Goal: Check status: Check status

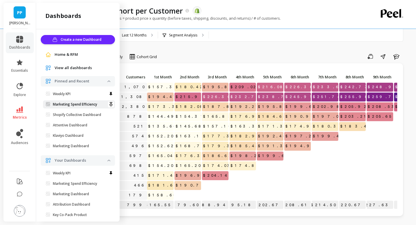
scroll to position [13, 0]
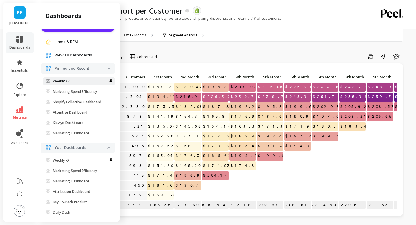
click at [66, 83] on link "Weekly KPI" at bounding box center [79, 81] width 72 height 8
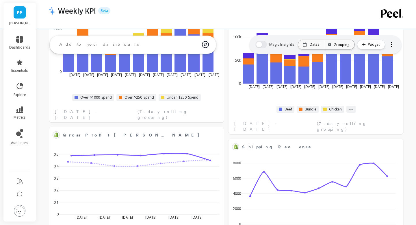
scroll to position [472, 0]
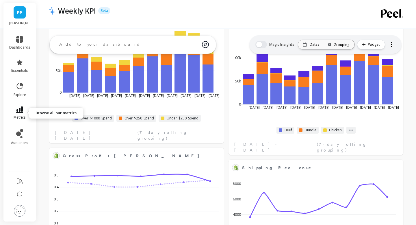
click at [21, 107] on icon at bounding box center [19, 109] width 7 height 6
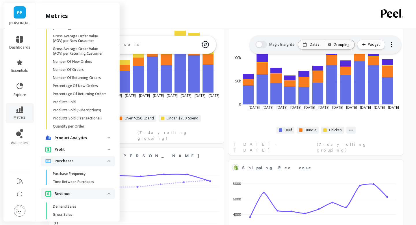
scroll to position [888, 0]
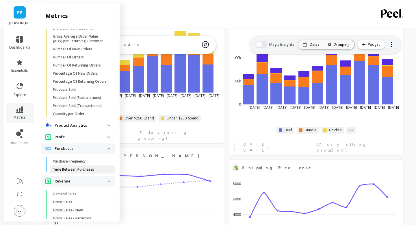
click at [76, 169] on p "Time Between Purchases" at bounding box center [73, 169] width 41 height 5
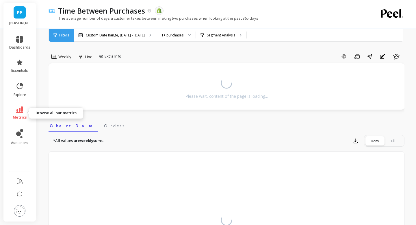
click at [21, 110] on icon at bounding box center [19, 109] width 7 height 6
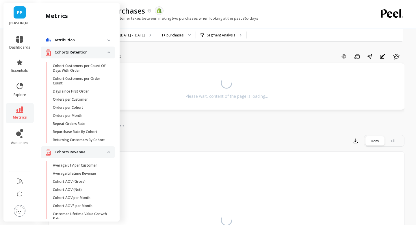
scroll to position [888, 0]
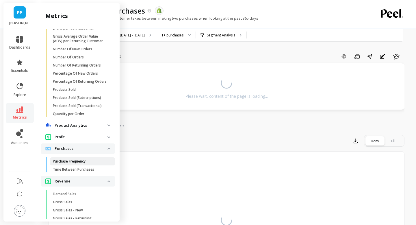
click at [83, 161] on p "Purchase Frequency" at bounding box center [69, 161] width 33 height 5
